Goal: Find contact information: Find contact information

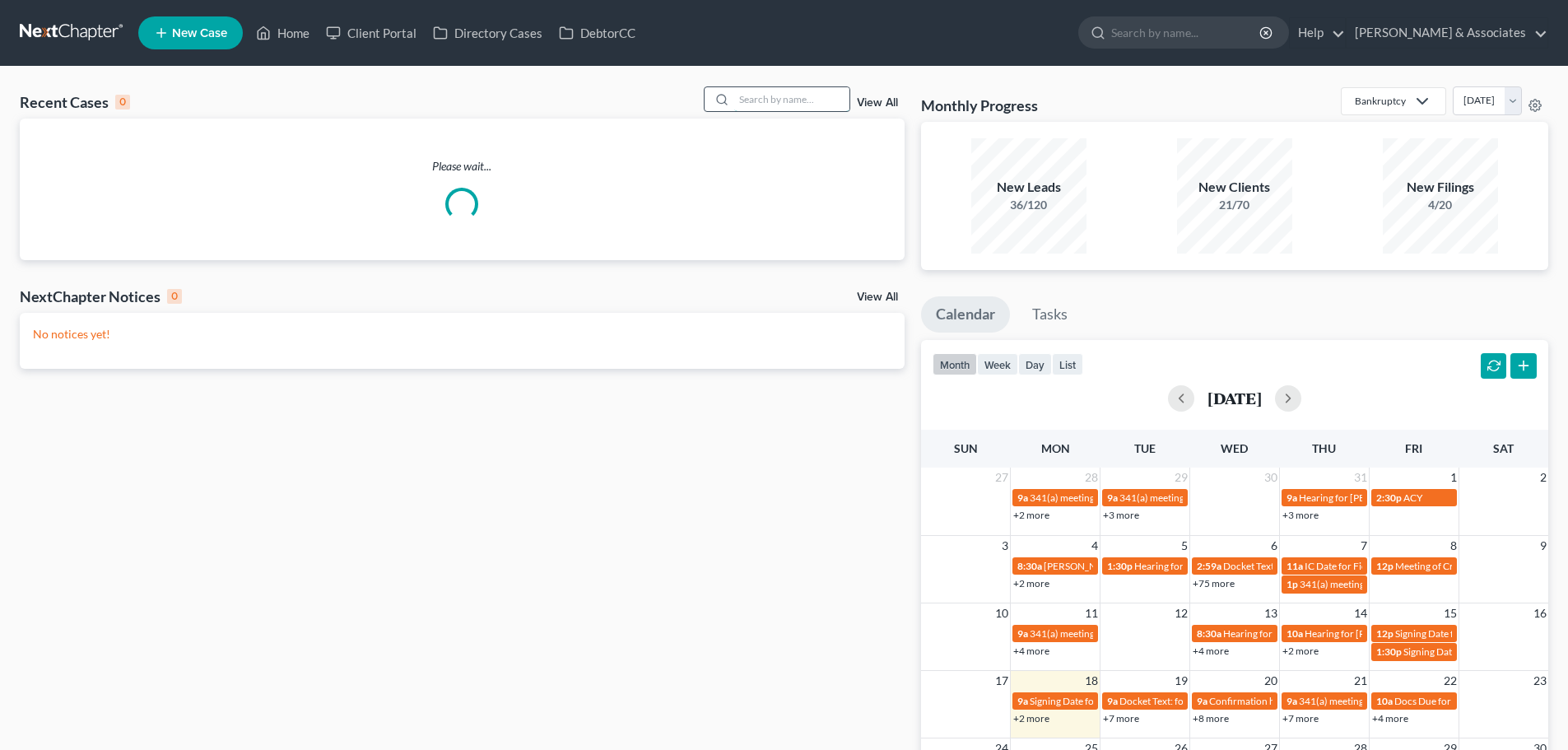
click at [751, 101] on input "search" at bounding box center [792, 99] width 115 height 24
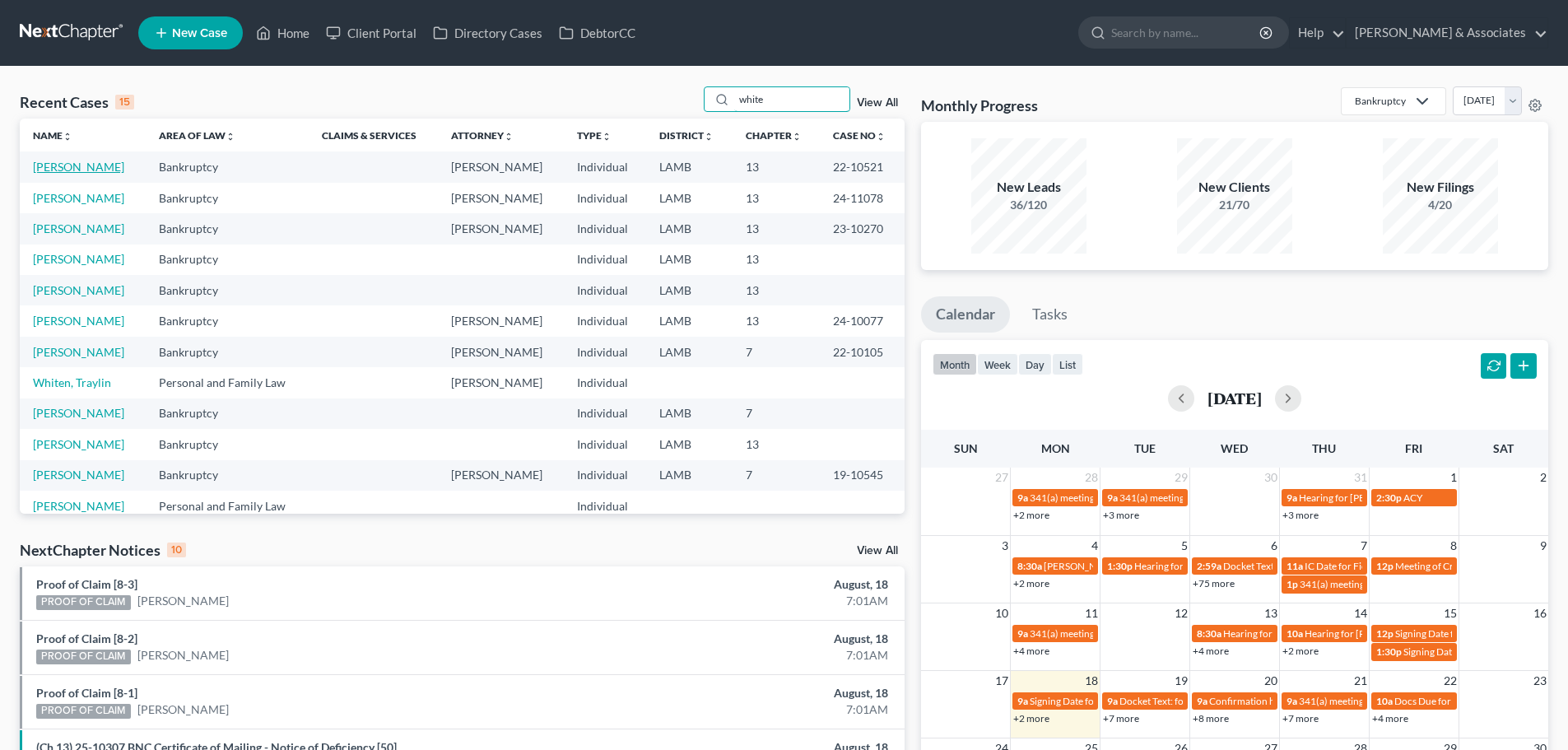
type input "white"
click at [79, 173] on link "[PERSON_NAME]" at bounding box center [78, 166] width 91 height 14
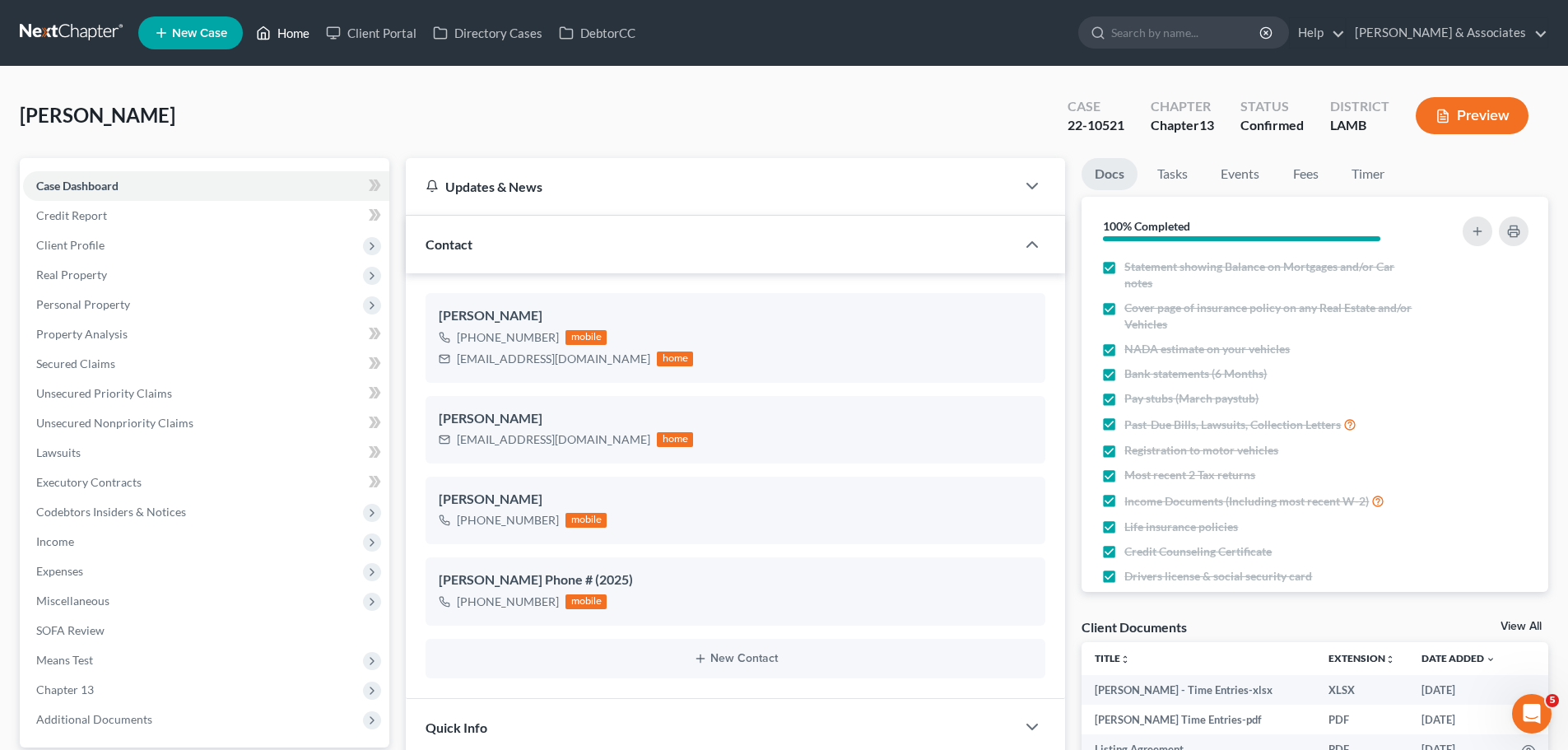
click at [293, 33] on link "Home" at bounding box center [283, 33] width 70 height 30
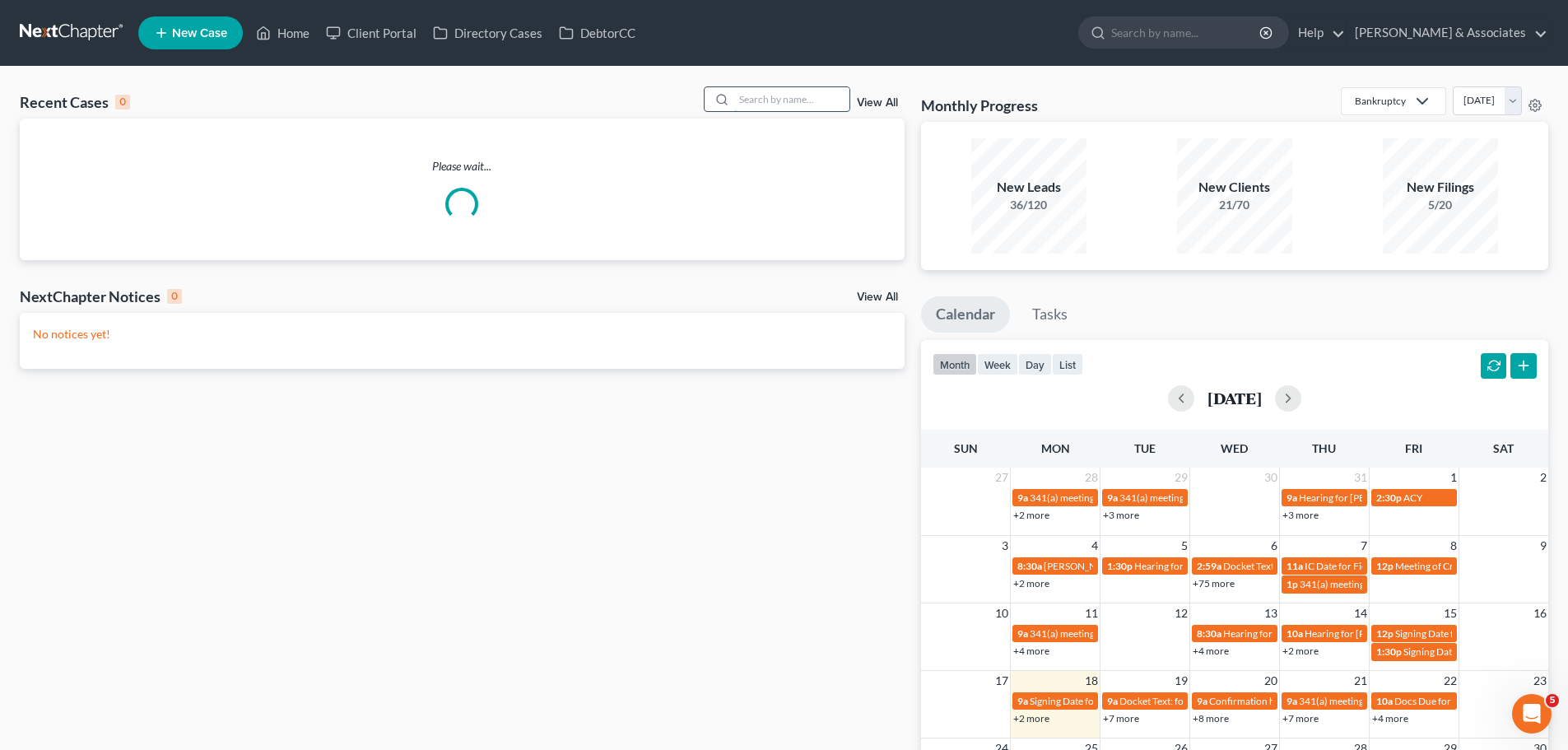
click at [779, 93] on input "search" at bounding box center [792, 99] width 115 height 24
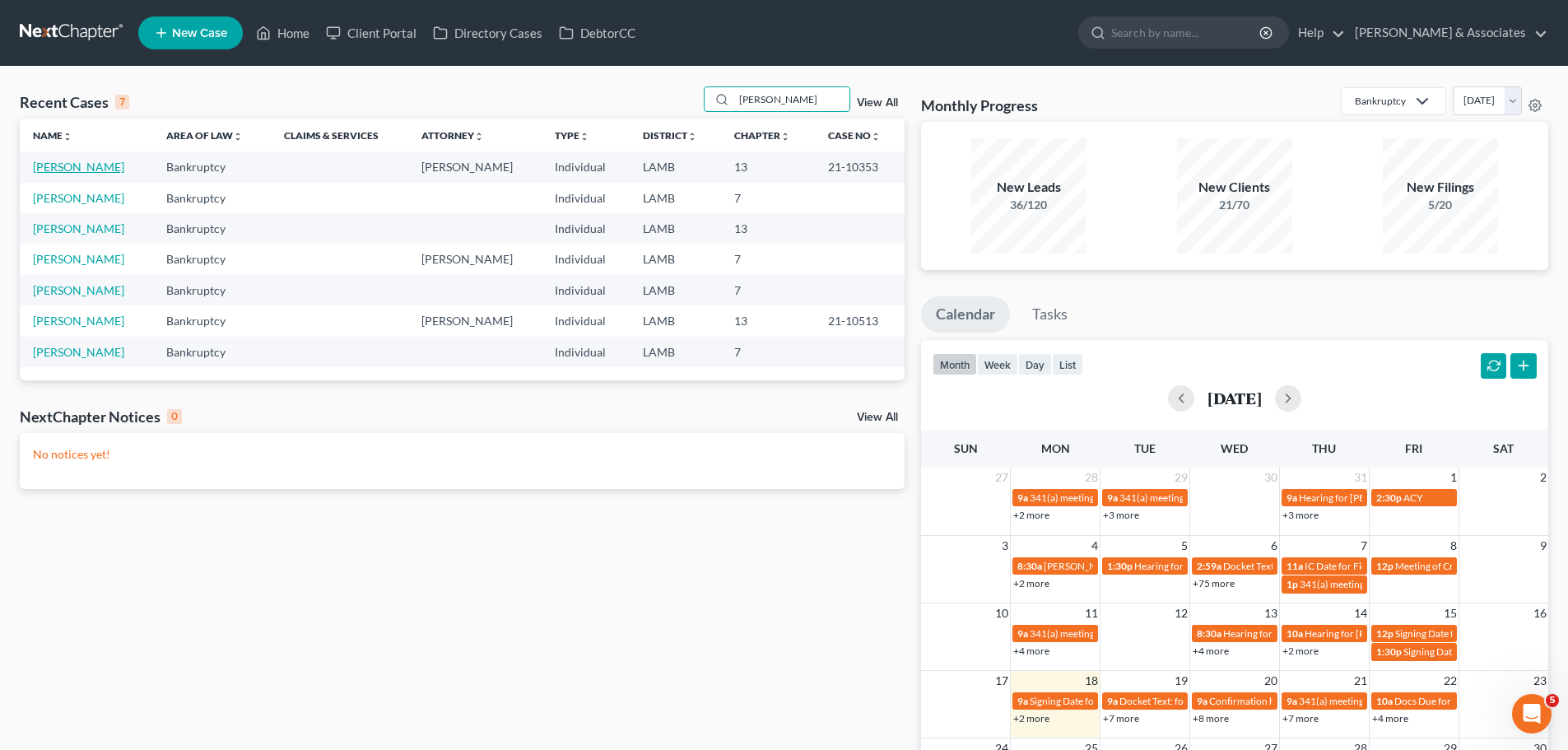
type input "[PERSON_NAME]"
click at [96, 168] on link "[PERSON_NAME]" at bounding box center [78, 166] width 91 height 14
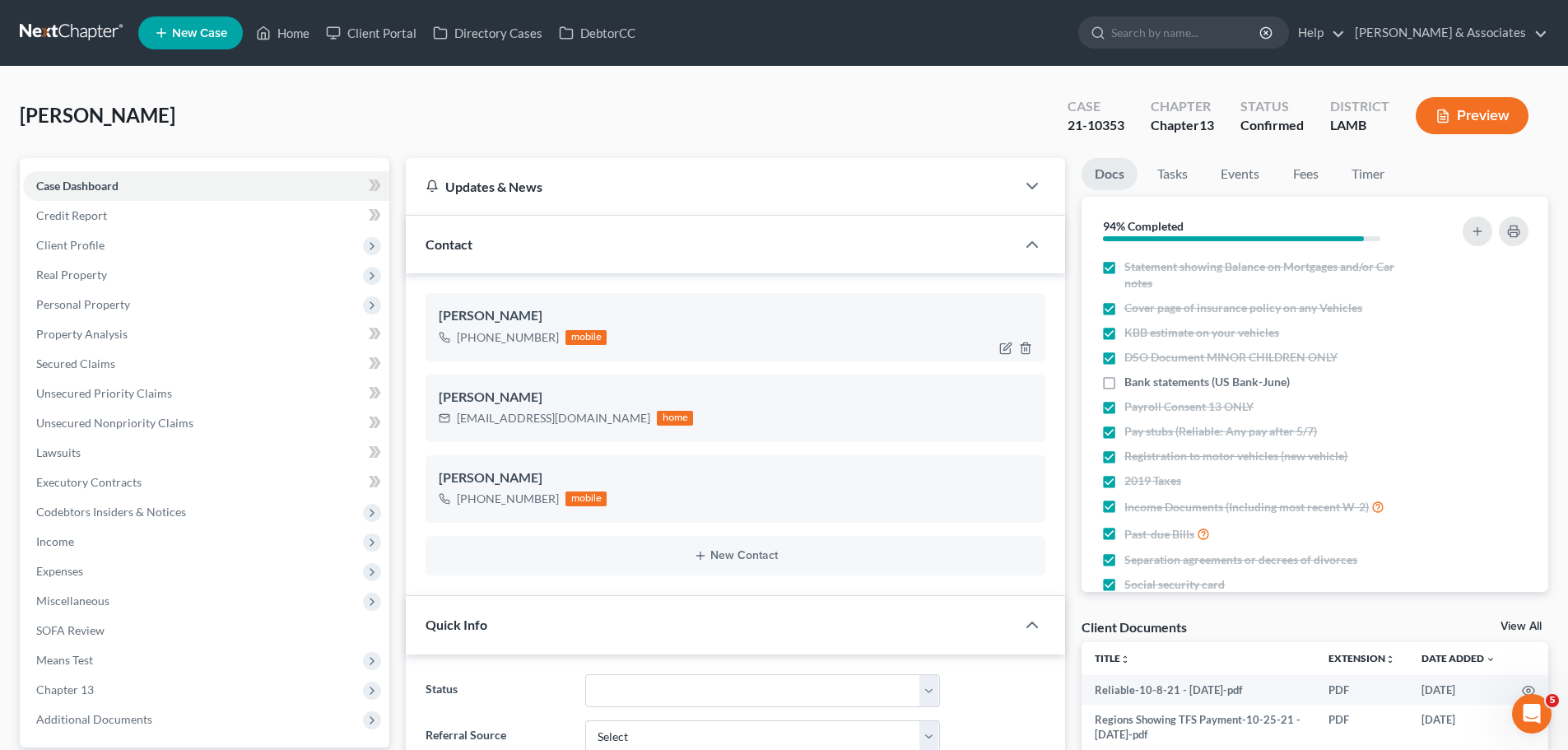
drag, startPoint x: 472, startPoint y: 340, endPoint x: 551, endPoint y: 344, distance: 79.1
click at [551, 344] on div "[PHONE_NUMBER]" at bounding box center [507, 338] width 102 height 16
copy div "[PHONE_NUMBER]"
click at [290, 39] on link "Home" at bounding box center [283, 33] width 70 height 30
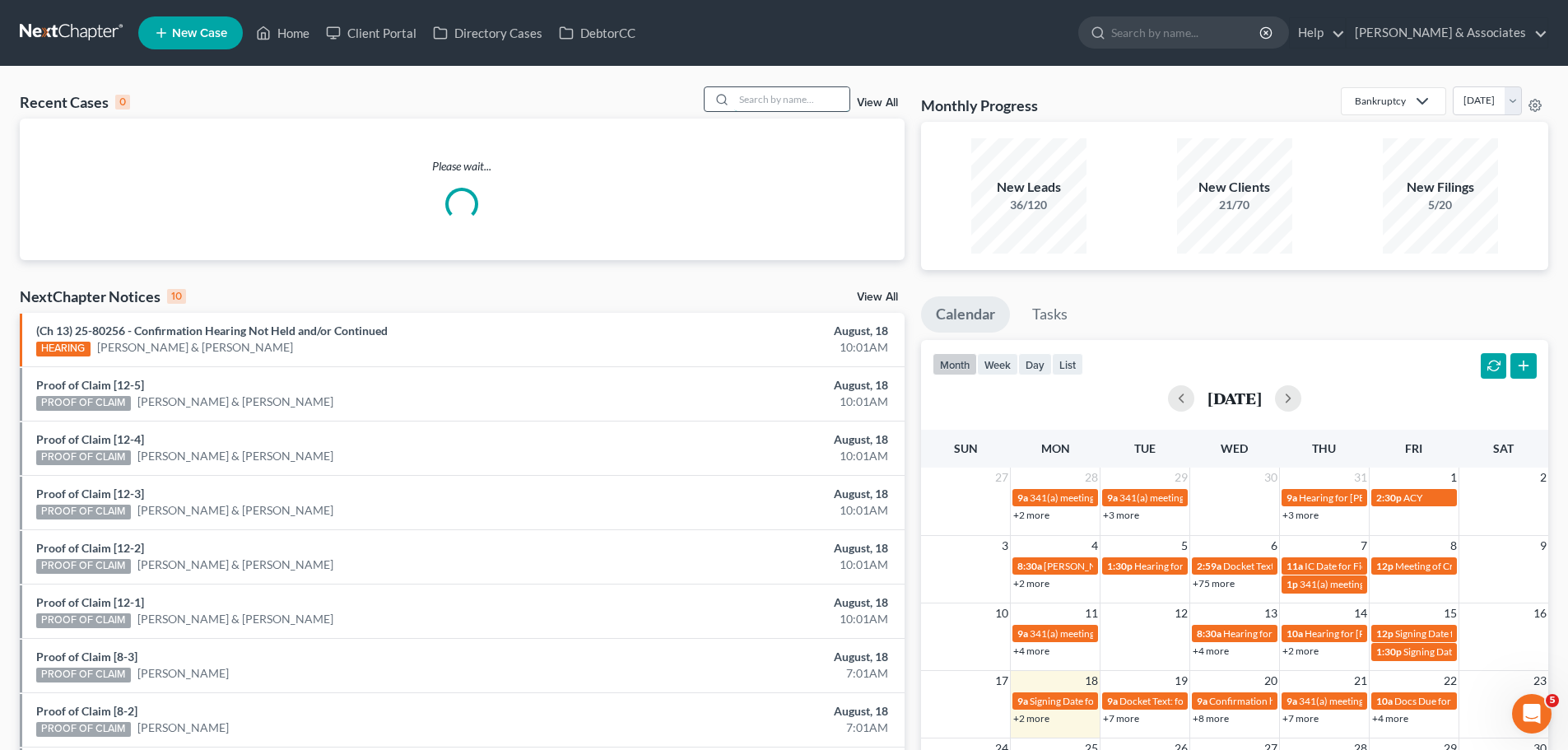
click at [785, 101] on input "search" at bounding box center [792, 99] width 115 height 24
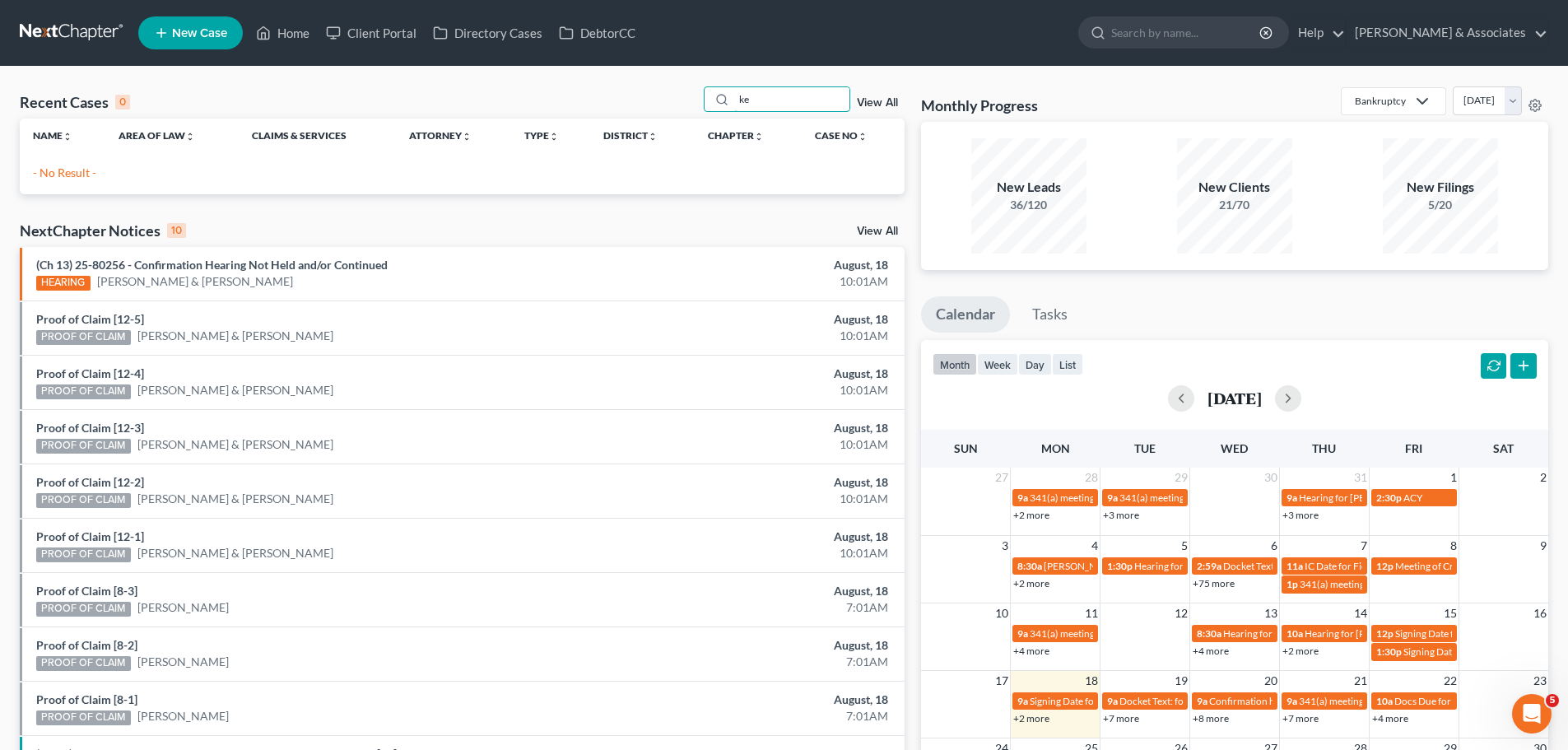
type input "k"
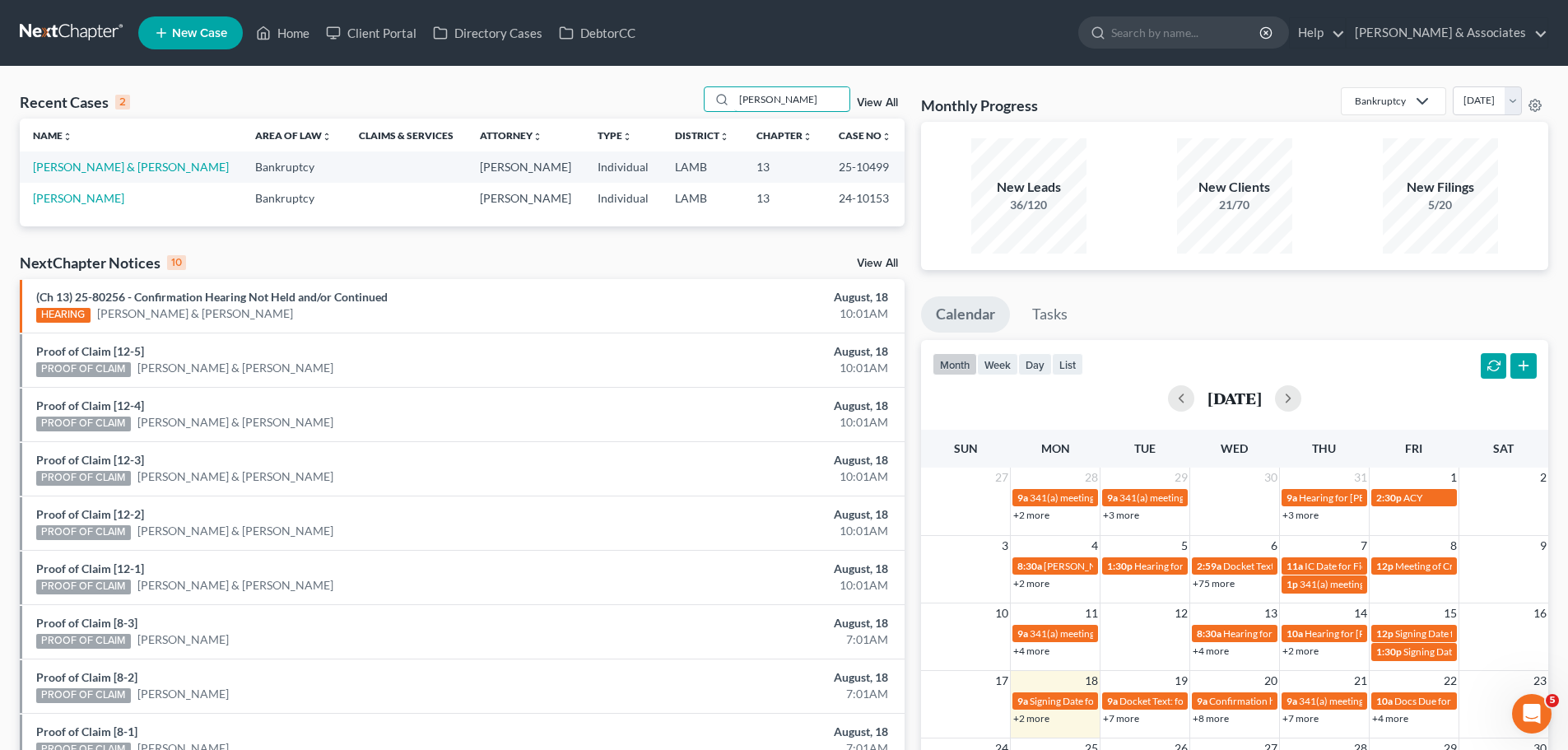
type input "[PERSON_NAME]"
click at [125, 159] on link "[PERSON_NAME] & [PERSON_NAME]" at bounding box center [130, 166] width 196 height 14
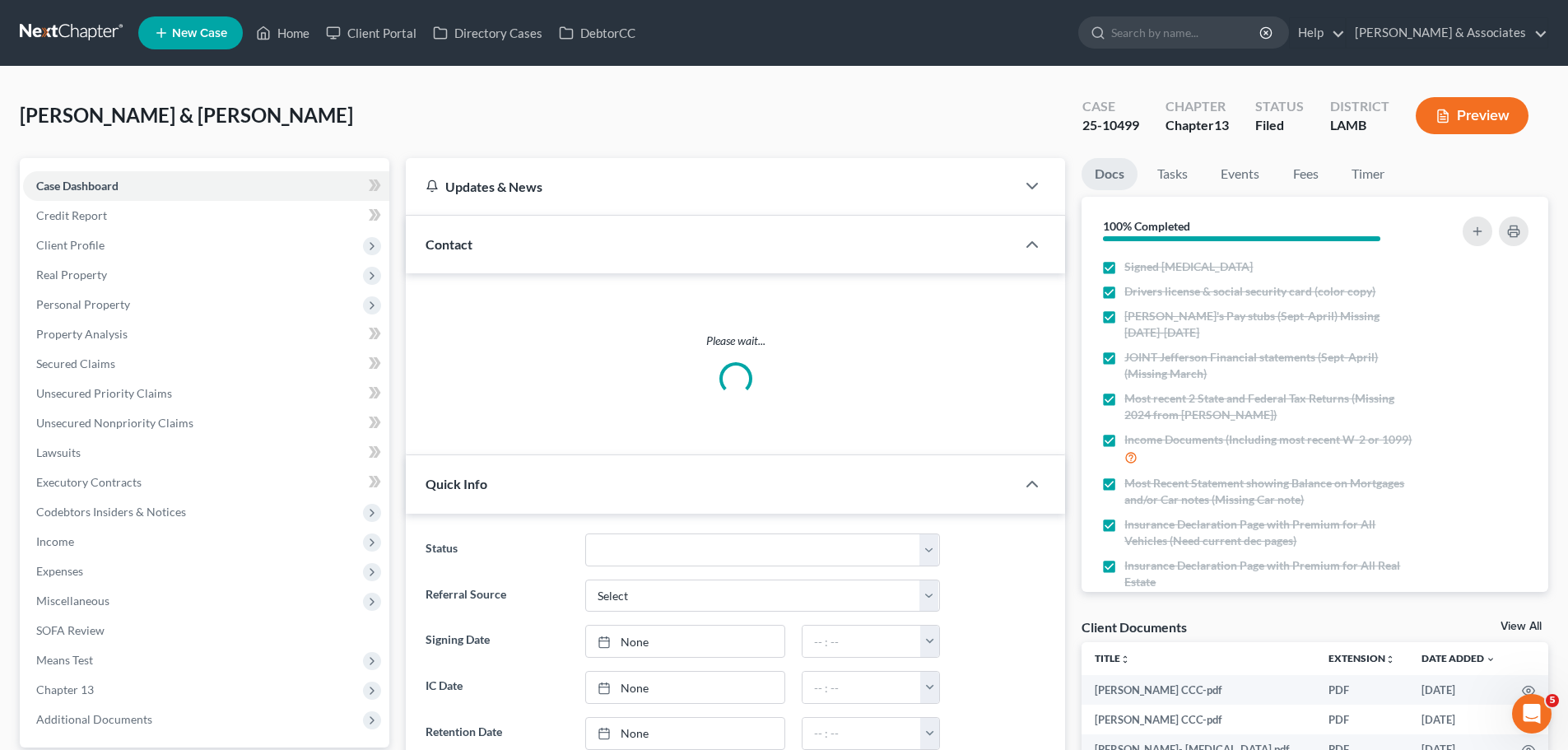
scroll to position [4163, 0]
